Goal: Task Accomplishment & Management: Use online tool/utility

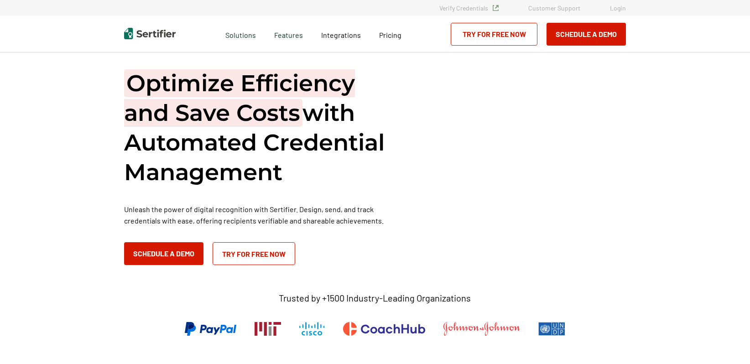
click at [620, 8] on link "Login" at bounding box center [618, 8] width 16 height 8
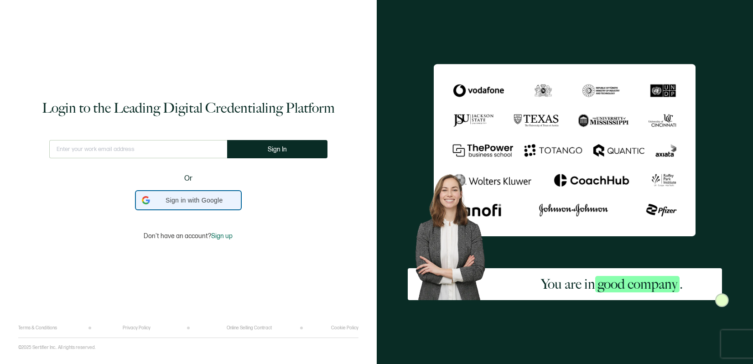
click at [210, 197] on span "Sign in with Google" at bounding box center [194, 201] width 81 height 10
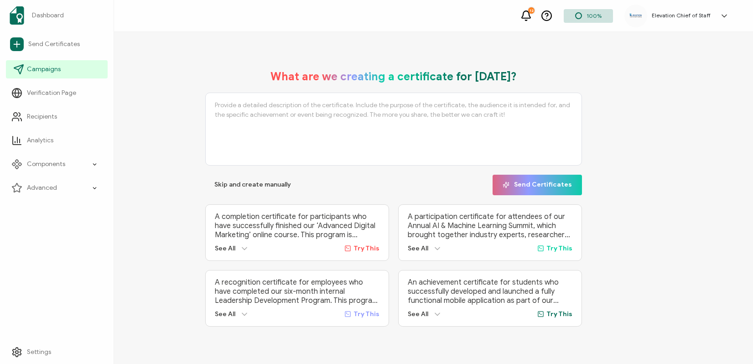
click at [43, 73] on span "Campaigns" at bounding box center [44, 69] width 34 height 9
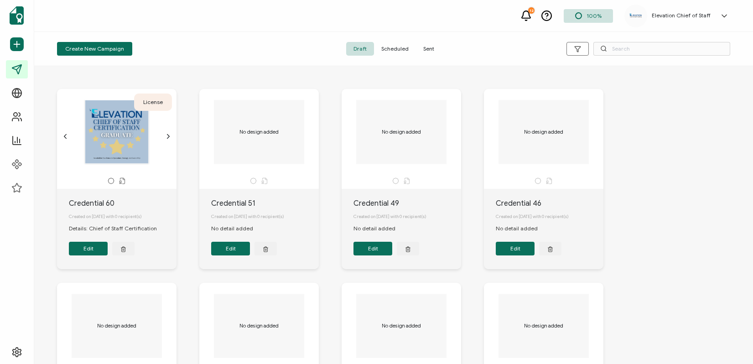
click at [430, 49] on span "Sent" at bounding box center [429, 49] width 26 height 14
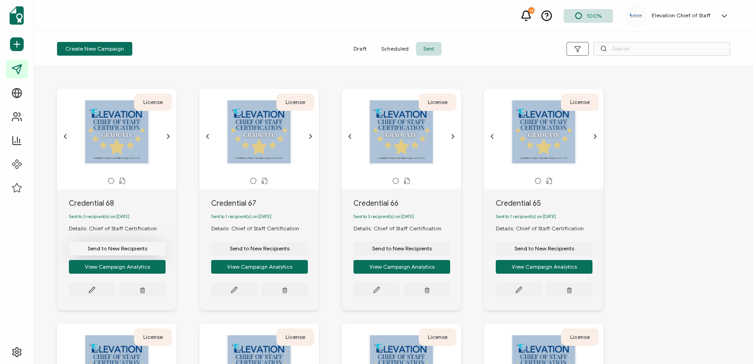
click at [140, 250] on span "Send to New Recipients" at bounding box center [118, 248] width 60 height 5
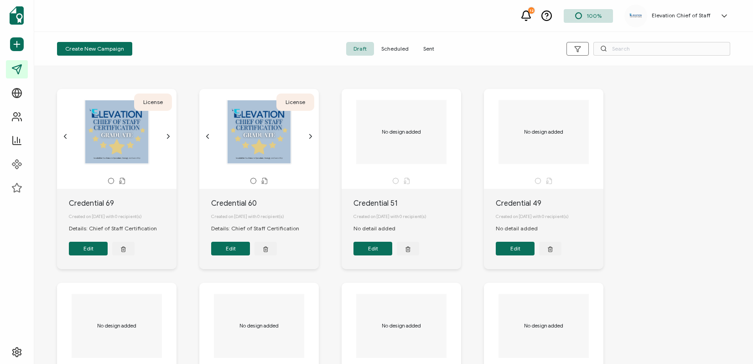
click at [427, 47] on span "Sent" at bounding box center [429, 49] width 26 height 14
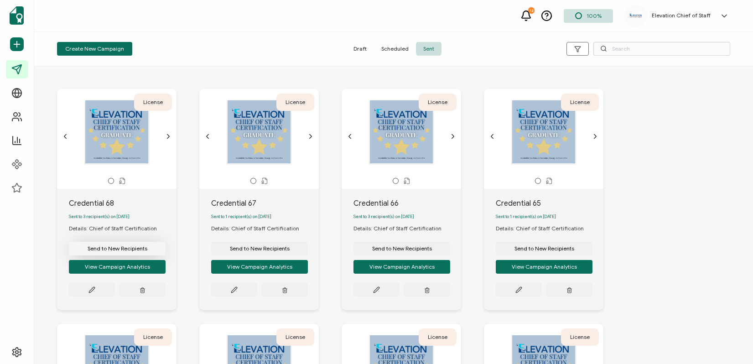
click at [133, 251] on span "Send to New Recipients" at bounding box center [118, 248] width 60 height 5
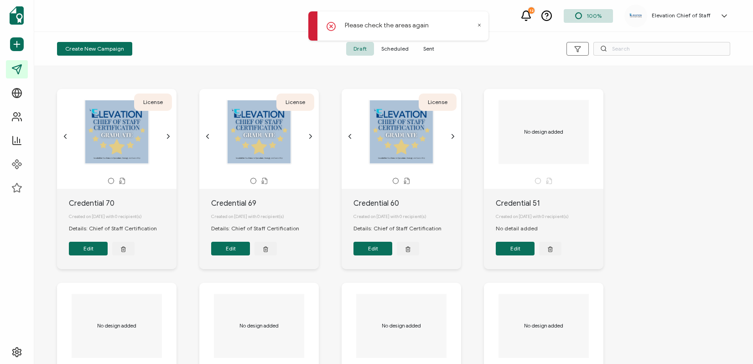
click at [330, 27] on icon at bounding box center [330, 26] width 3 height 3
click at [328, 28] on icon at bounding box center [331, 26] width 9 height 9
click at [425, 49] on span "Sent" at bounding box center [429, 49] width 26 height 14
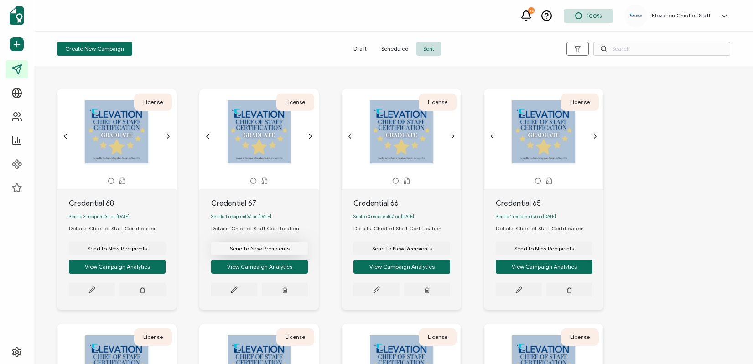
click at [252, 251] on span "Send to New Recipients" at bounding box center [260, 248] width 60 height 5
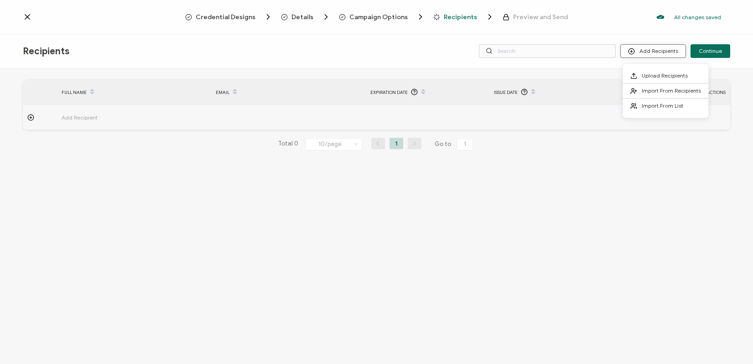
click at [636, 56] on button "Add Recipients" at bounding box center [653, 51] width 66 height 14
click at [534, 52] on input "text" at bounding box center [547, 51] width 137 height 14
type input "brunt"
click at [662, 52] on button "Add Recipients" at bounding box center [653, 51] width 66 height 14
click at [664, 93] on span "Import From Recipients" at bounding box center [671, 90] width 59 height 7
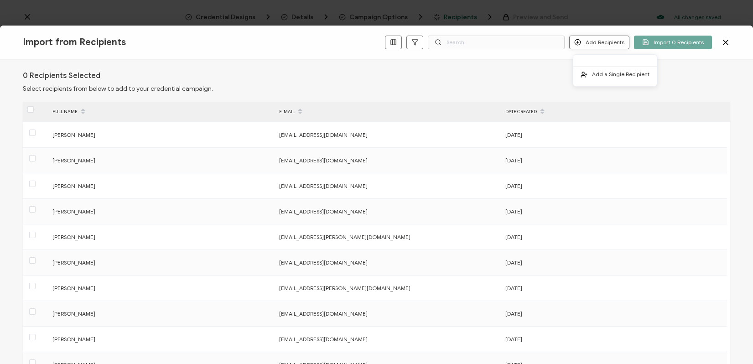
click at [594, 41] on button "Add Recipients" at bounding box center [599, 43] width 60 height 14
click at [596, 75] on span "Add a Single Recipient" at bounding box center [620, 74] width 57 height 7
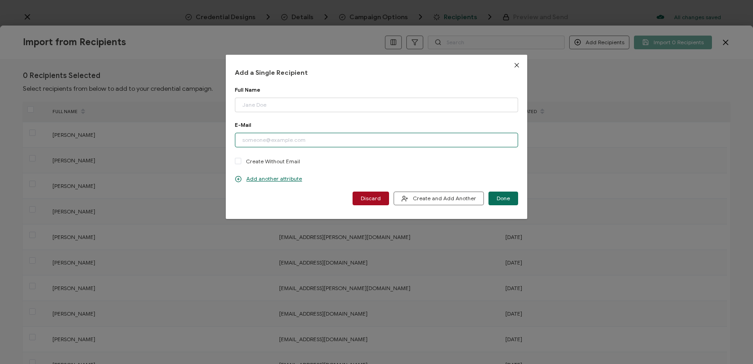
click at [298, 140] on input "dialog" at bounding box center [376, 140] width 283 height 15
paste input "anna@coloradotrust.org"
type input "anna@coloradotrust.org"
click at [259, 99] on input "dialog" at bounding box center [376, 105] width 283 height 15
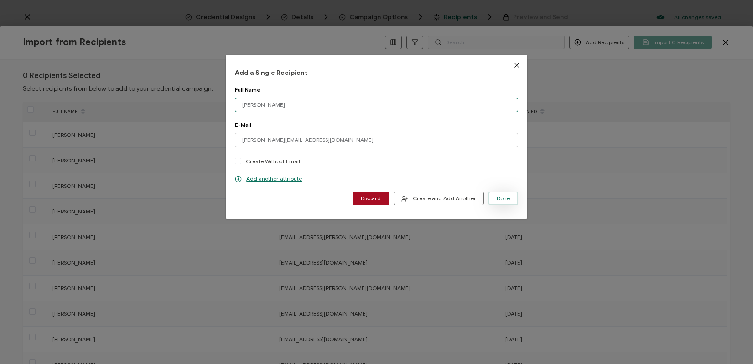
type input "Anna Brunt"
click at [507, 198] on span "Done" at bounding box center [503, 198] width 13 height 5
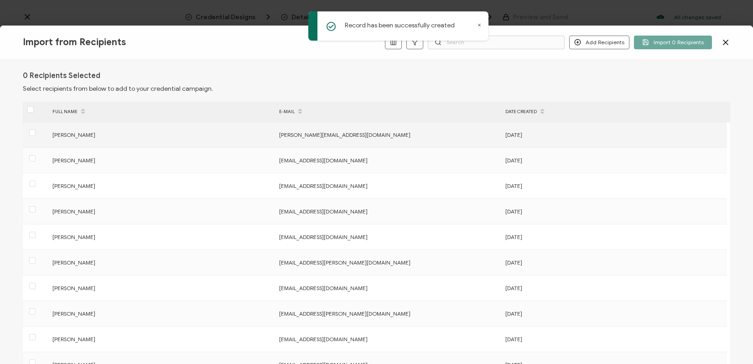
click at [436, 133] on div "anna@coloradotrust.org" at bounding box center [387, 135] width 225 height 10
click at [31, 134] on span at bounding box center [32, 133] width 6 height 6
click at [36, 130] on input "checkbox" at bounding box center [36, 130] width 0 height 0
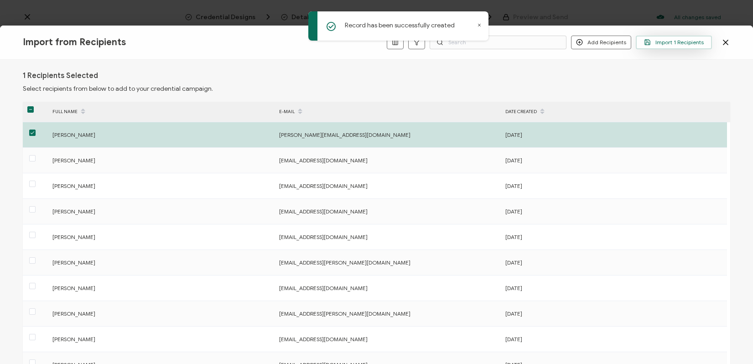
click at [687, 45] on span "Import 1 Recipients" at bounding box center [674, 42] width 60 height 7
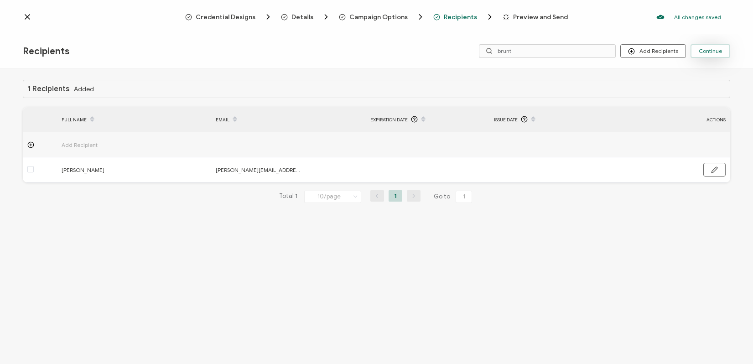
click at [710, 49] on span "Continue" at bounding box center [710, 50] width 23 height 5
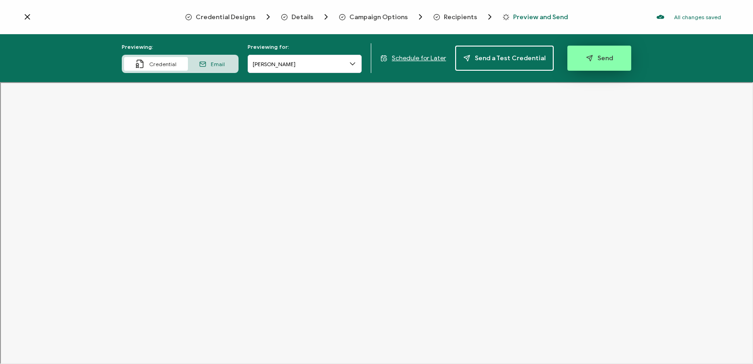
click at [600, 65] on button "Send" at bounding box center [599, 58] width 64 height 25
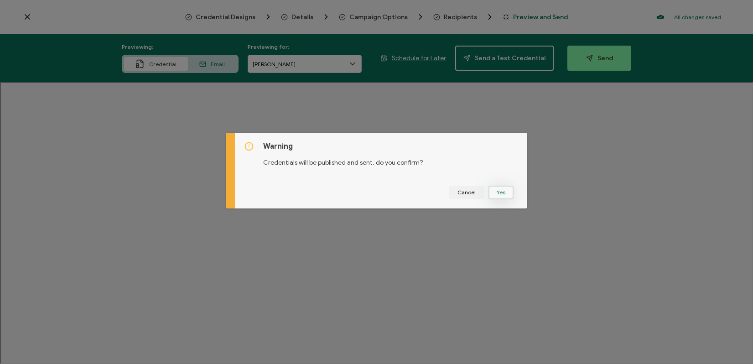
click at [503, 191] on button "Yes" at bounding box center [500, 193] width 25 height 14
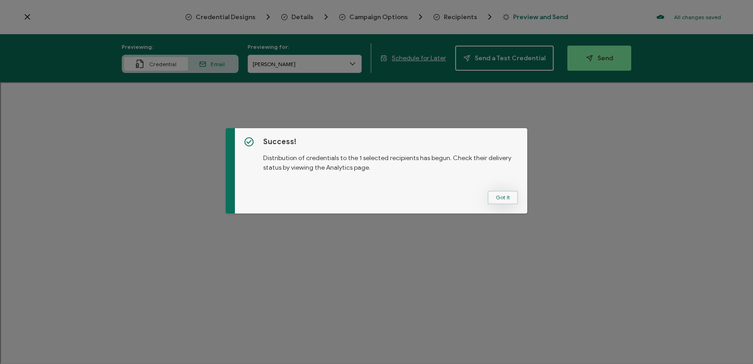
click at [498, 201] on button "Got It" at bounding box center [502, 198] width 31 height 14
